Goal: Navigation & Orientation: Understand site structure

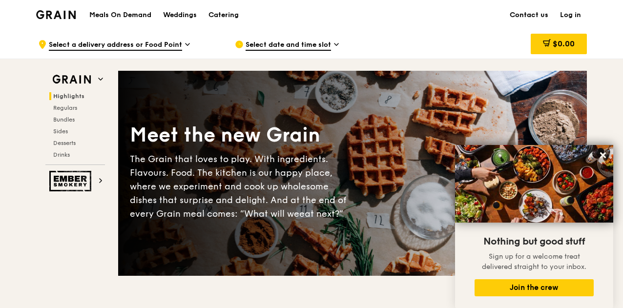
click at [541, 10] on link "Contact us" at bounding box center [529, 14] width 50 height 29
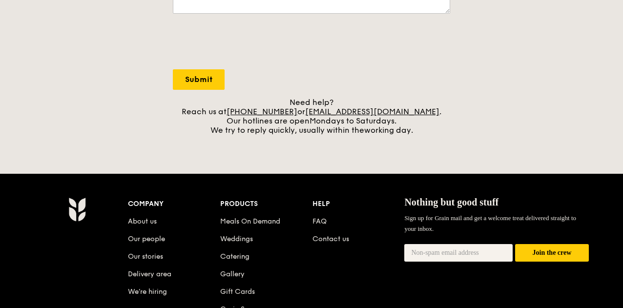
scroll to position [478, 0]
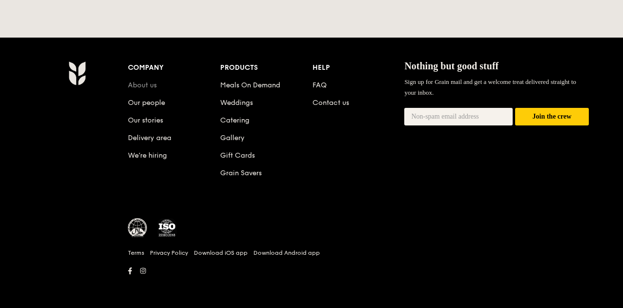
click at [152, 81] on link "About us" at bounding box center [142, 85] width 29 height 8
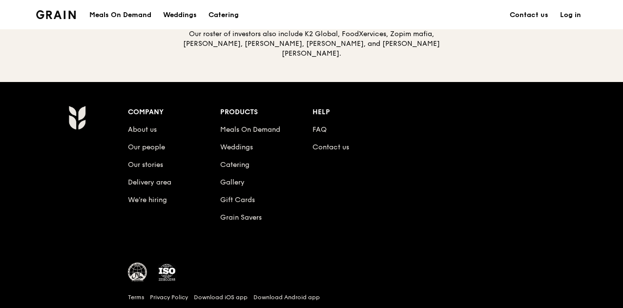
scroll to position [1129, 0]
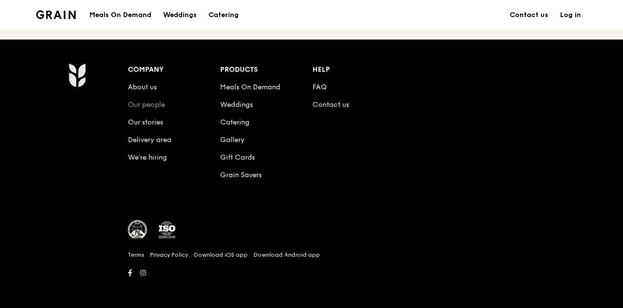
click at [152, 101] on link "Our people" at bounding box center [146, 105] width 37 height 8
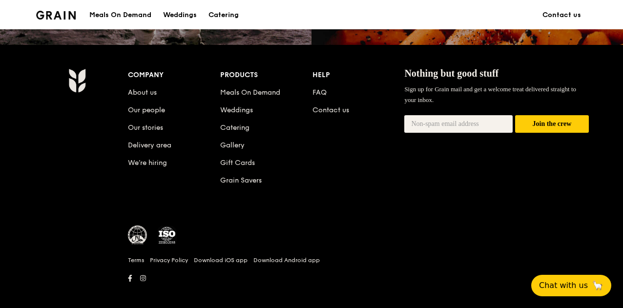
scroll to position [978, 0]
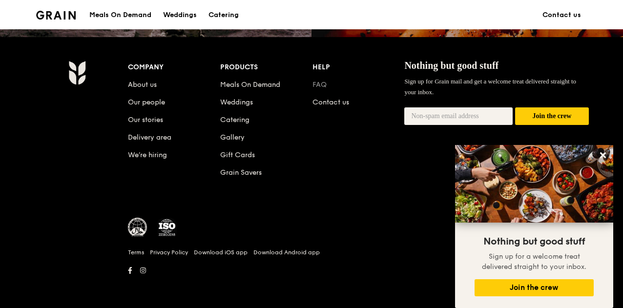
click at [323, 85] on link "FAQ" at bounding box center [320, 85] width 14 height 8
click at [220, 13] on div "Catering" at bounding box center [224, 14] width 30 height 29
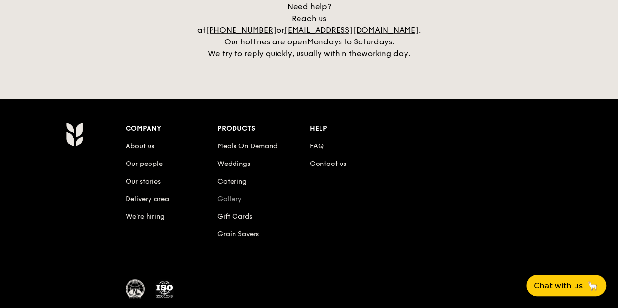
scroll to position [2339, 0]
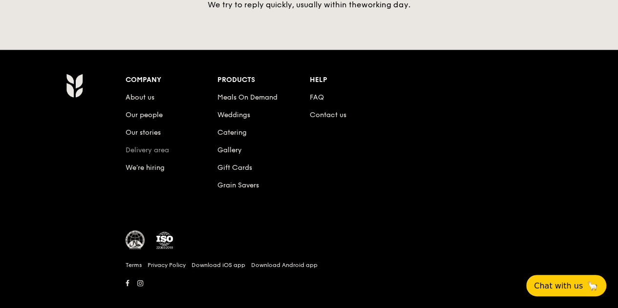
click at [145, 146] on link "Delivery area" at bounding box center [147, 150] width 43 height 8
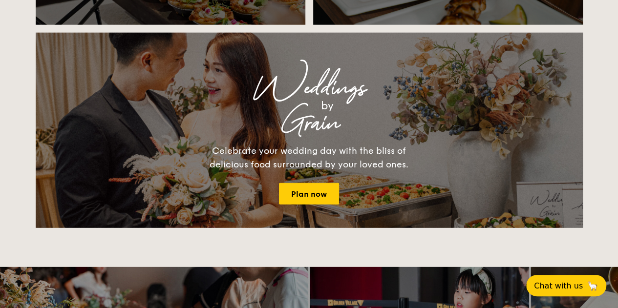
scroll to position [2339, 0]
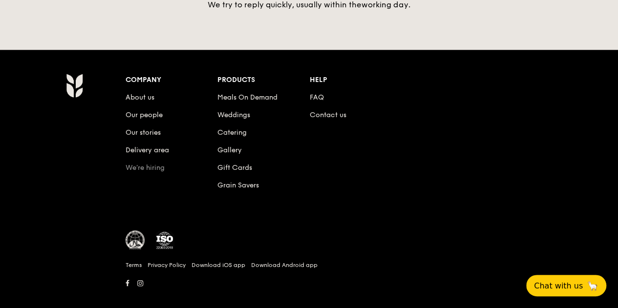
click at [157, 164] on link "We’re hiring" at bounding box center [145, 168] width 39 height 8
